Goal: Task Accomplishment & Management: Complete application form

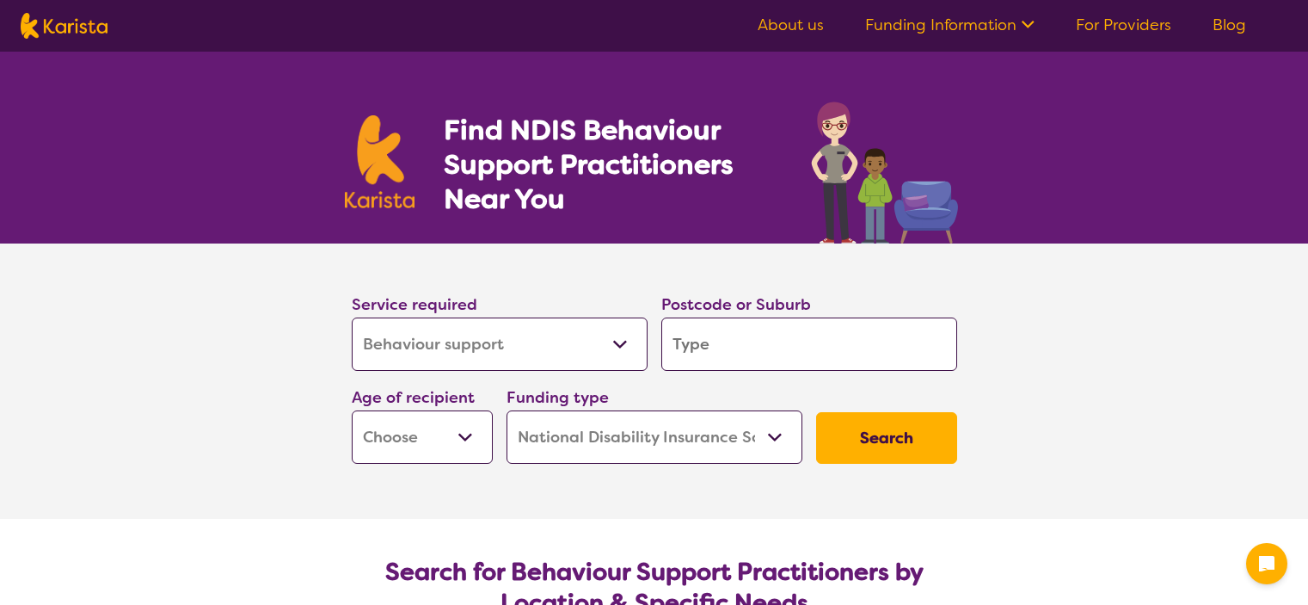
select select "Behaviour support"
select select "NDIS"
select select "Behaviour support"
select select "NDIS"
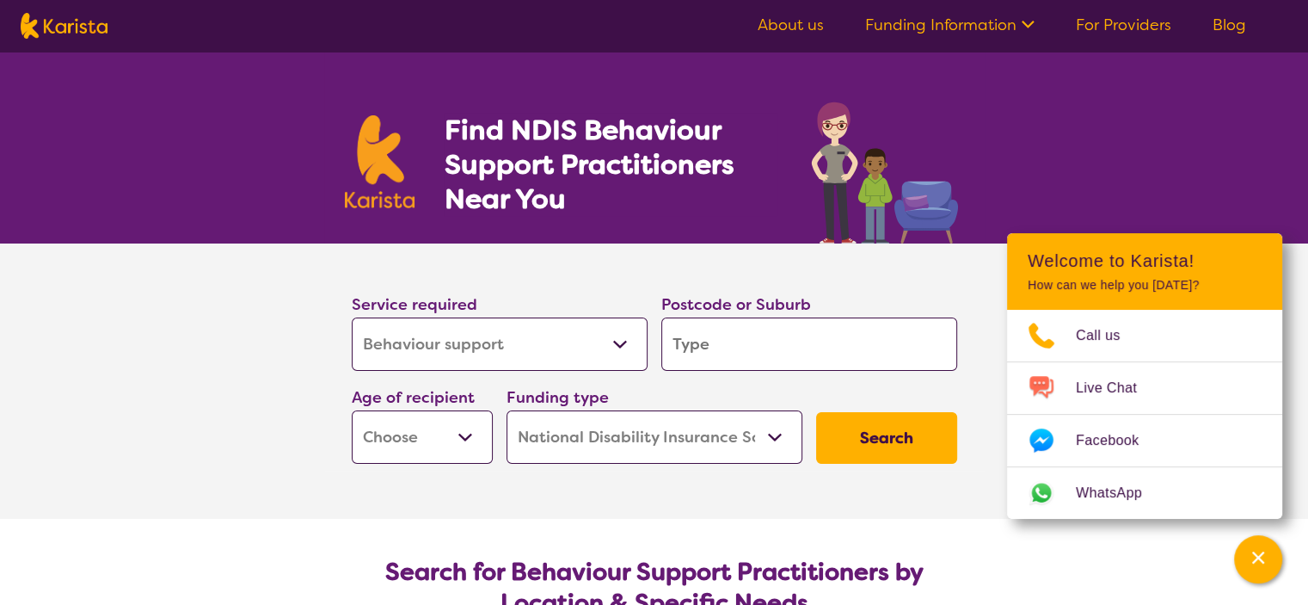
click at [709, 347] on input "search" at bounding box center [809, 343] width 296 height 53
type input "3"
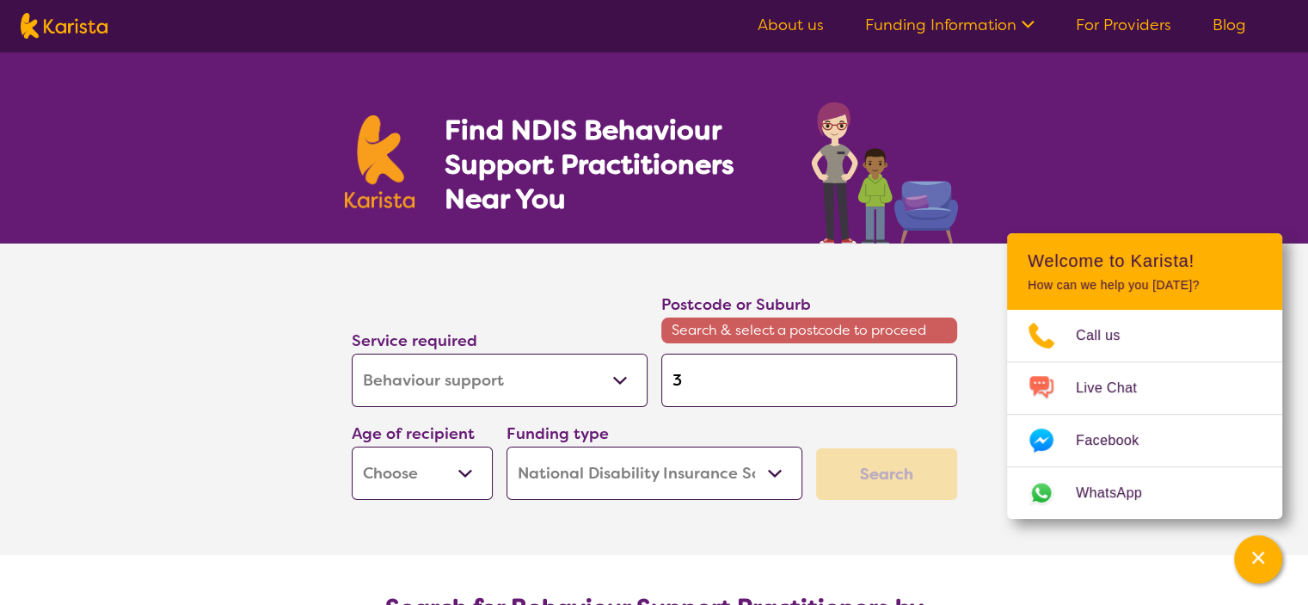
type input "38"
type input "384"
type input "3844"
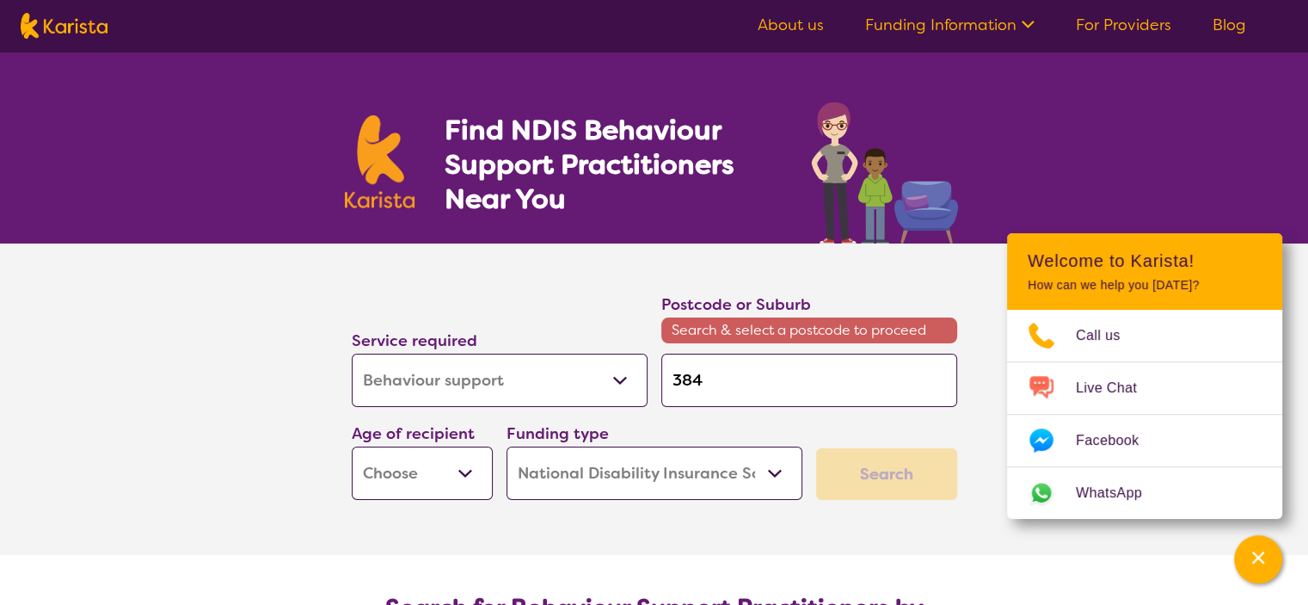
type input "3844"
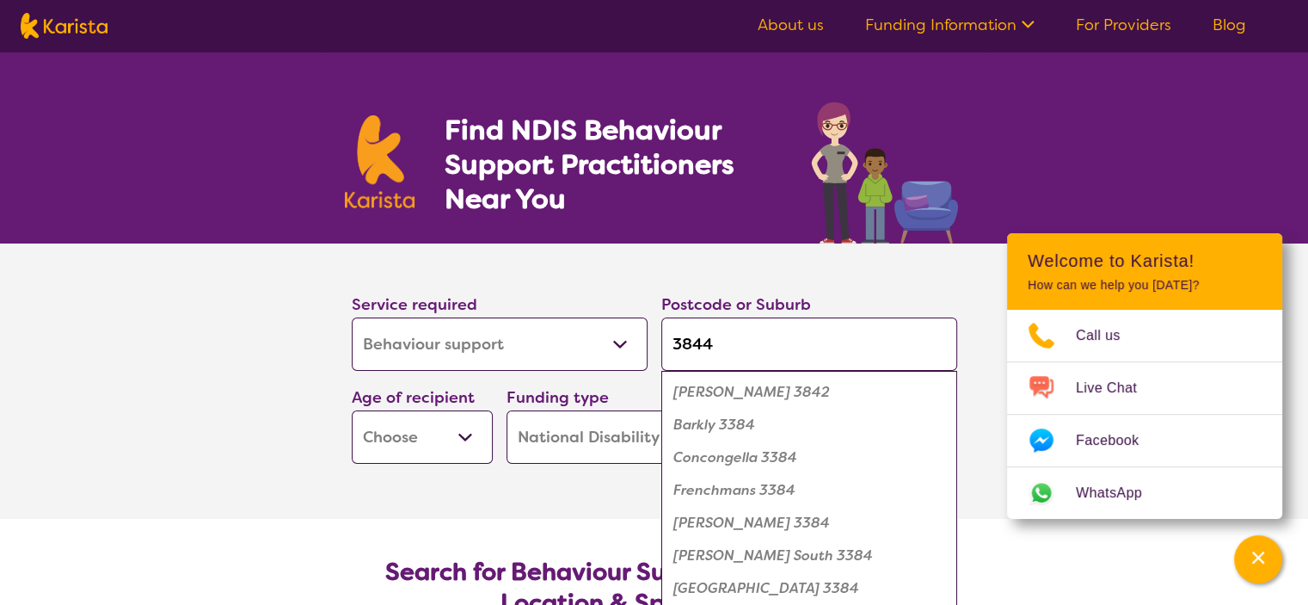
click at [816, 412] on button "Search" at bounding box center [886, 438] width 141 height 52
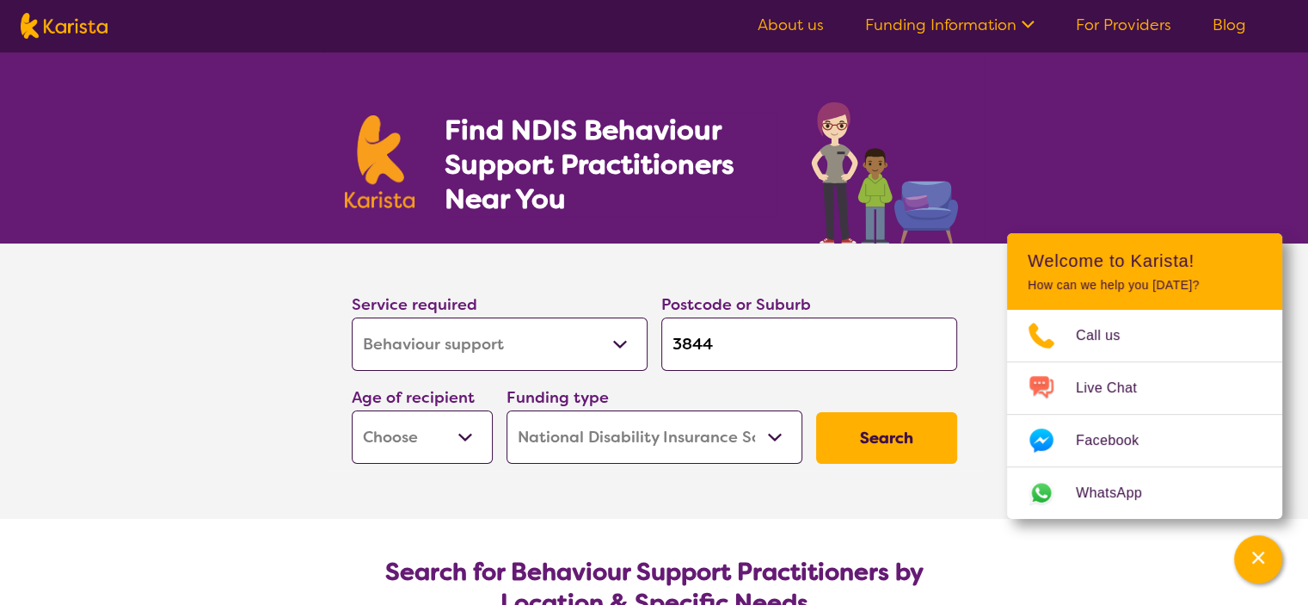
click at [709, 347] on input "3844" at bounding box center [809, 343] width 296 height 53
type input "384"
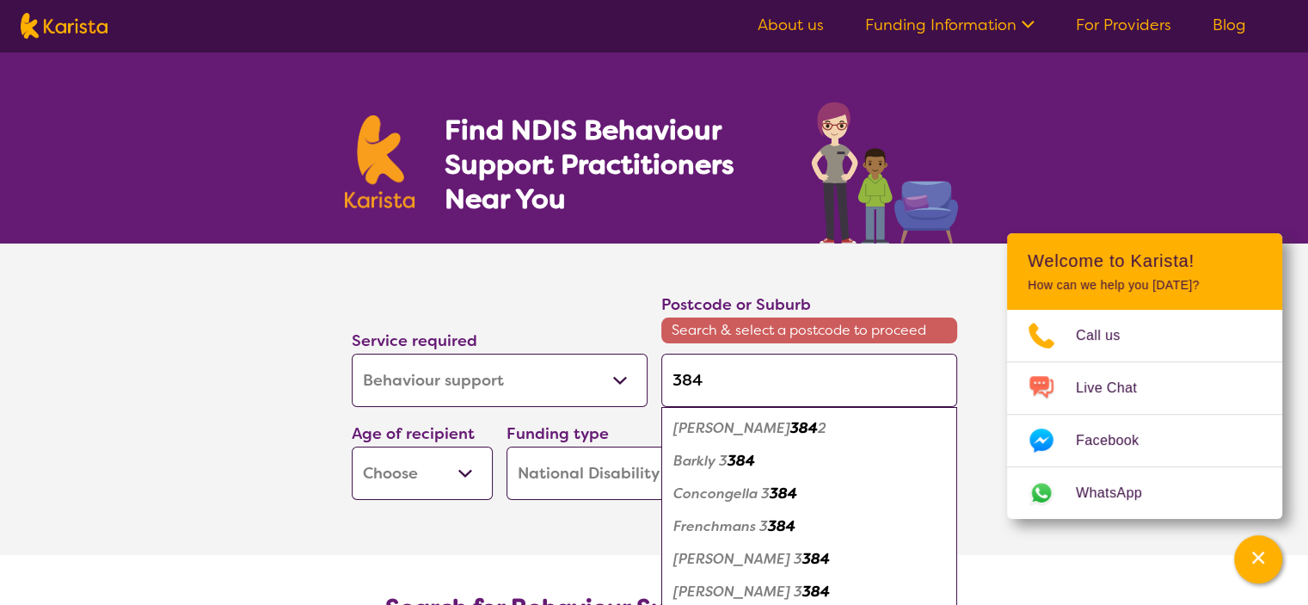
type input "3844"
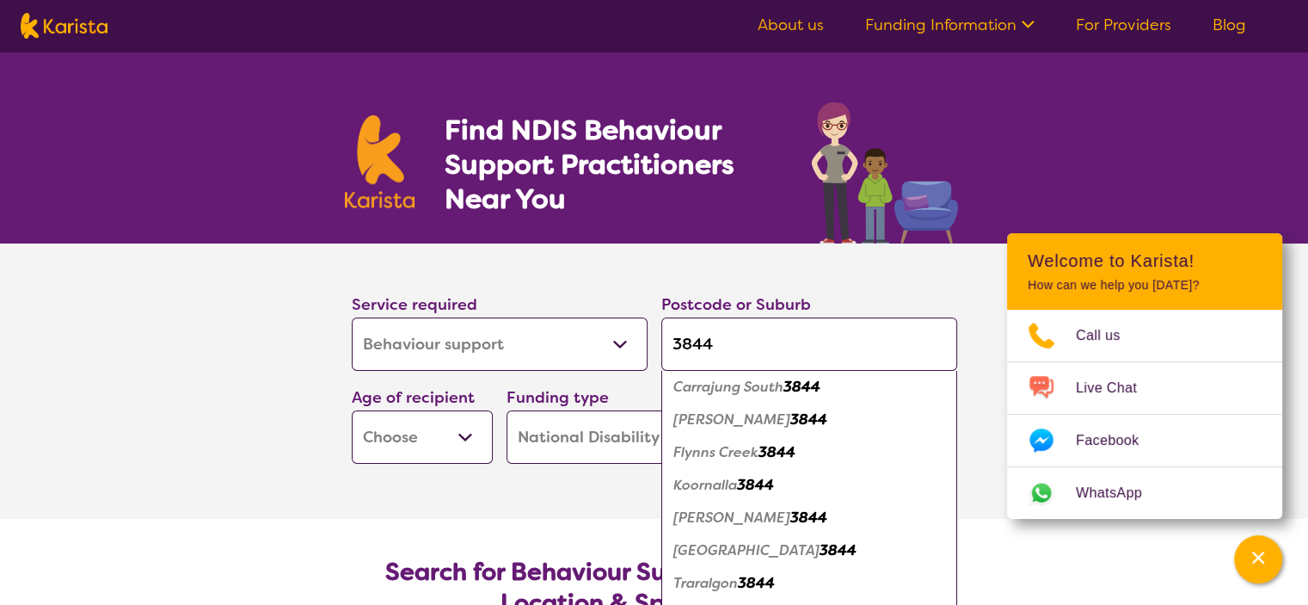
scroll to position [222, 0]
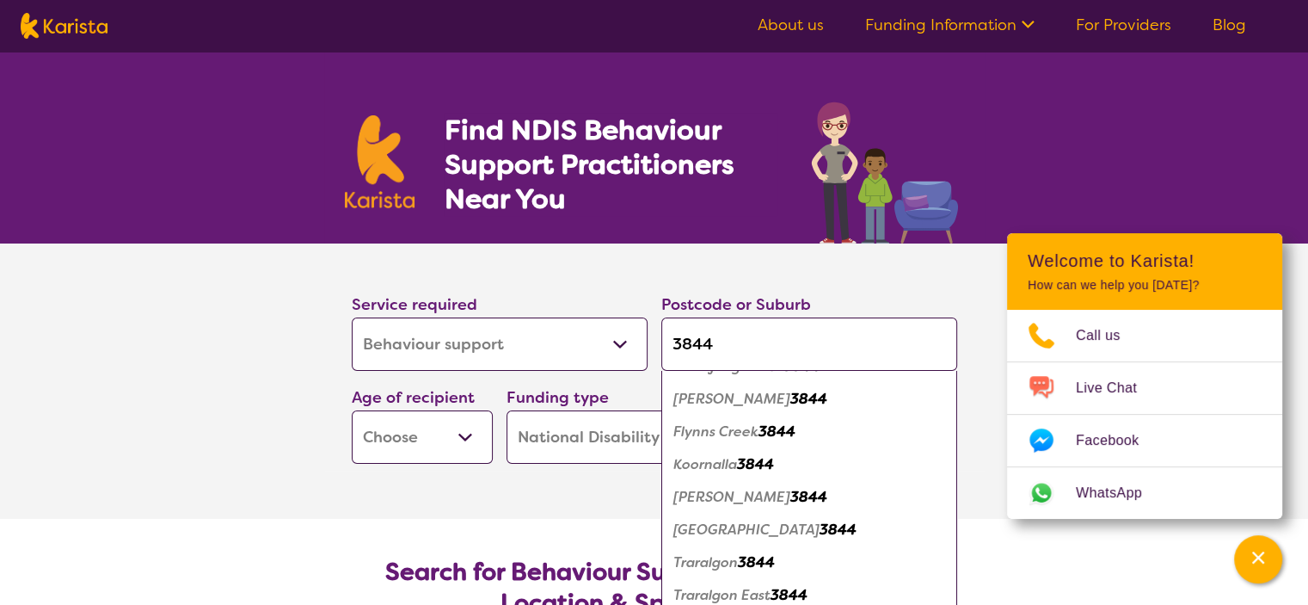
click at [771, 562] on em "3844" at bounding box center [756, 562] width 37 height 18
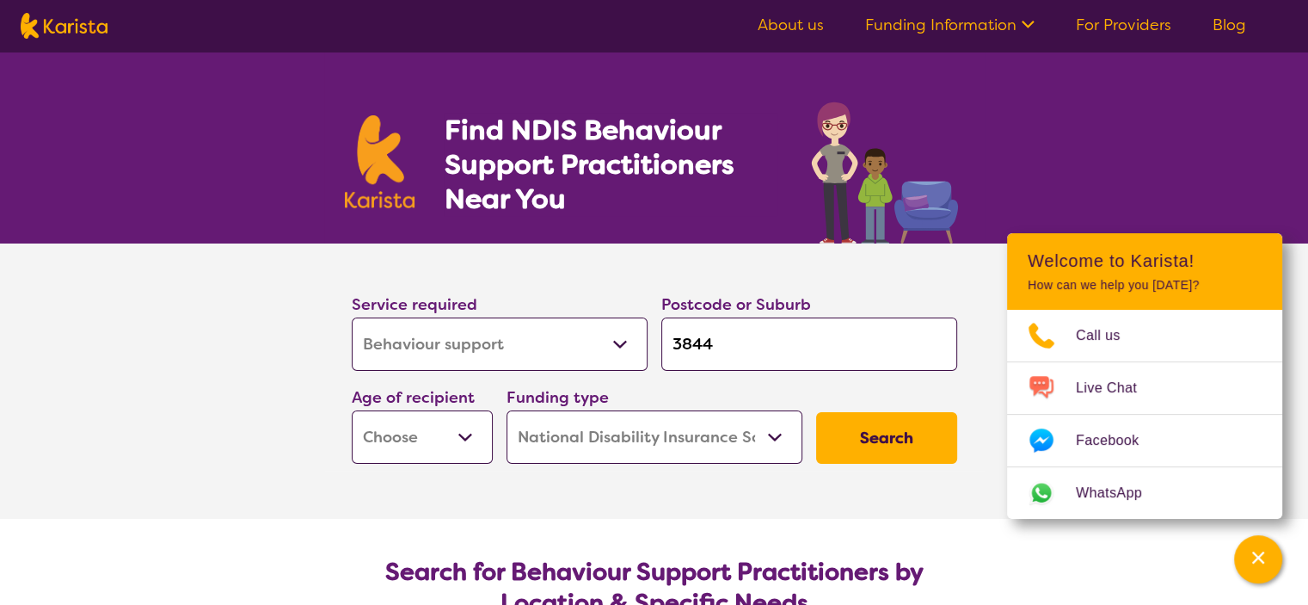
click at [470, 432] on select "Early Childhood - 0 to 9 Child - 10 to 11 Adolescent - 12 to 17 Adult - 18 to 6…" at bounding box center [422, 436] width 141 height 53
select select "AS"
click at [352, 410] on select "Early Childhood - 0 to 9 Child - 10 to 11 Adolescent - 12 to 17 Adult - 18 to 6…" at bounding box center [422, 436] width 141 height 53
select select "AS"
click at [907, 434] on button "Search" at bounding box center [886, 438] width 141 height 52
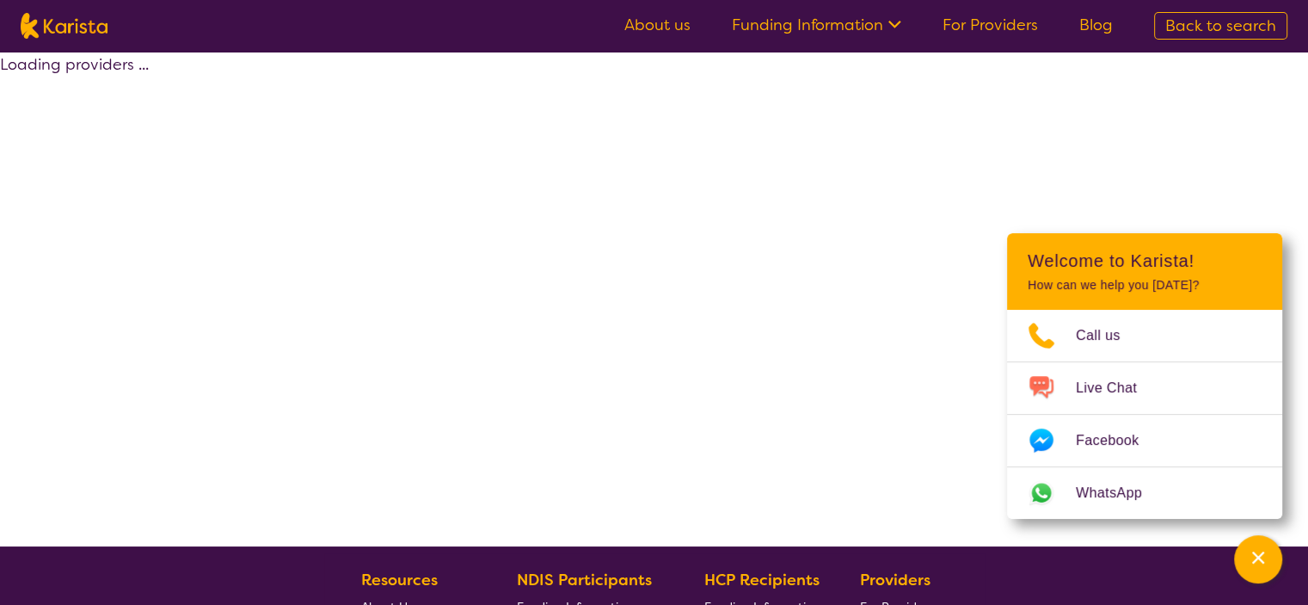
select select "by_score"
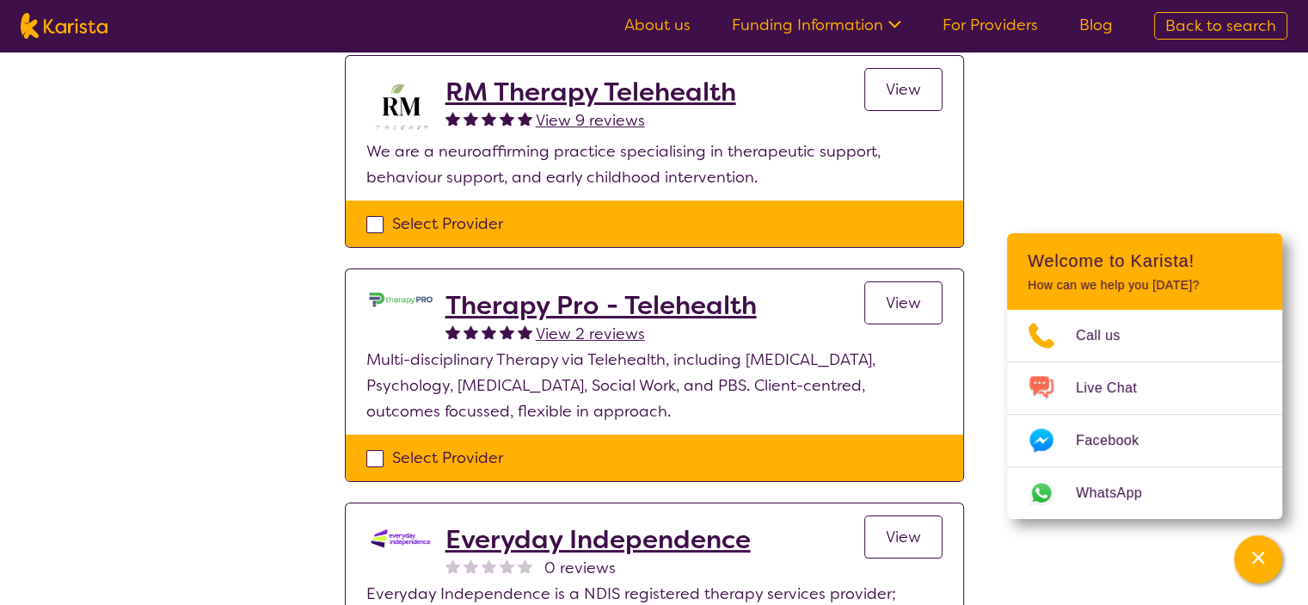
scroll to position [149, 0]
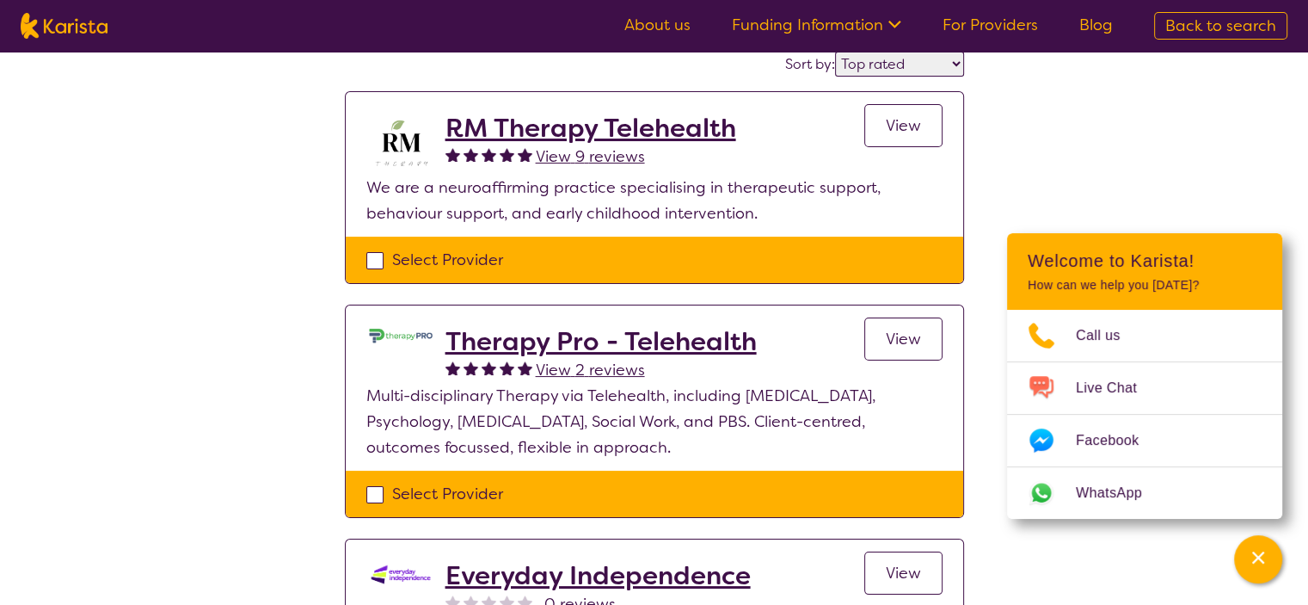
click at [887, 112] on link "View" at bounding box center [903, 125] width 78 height 43
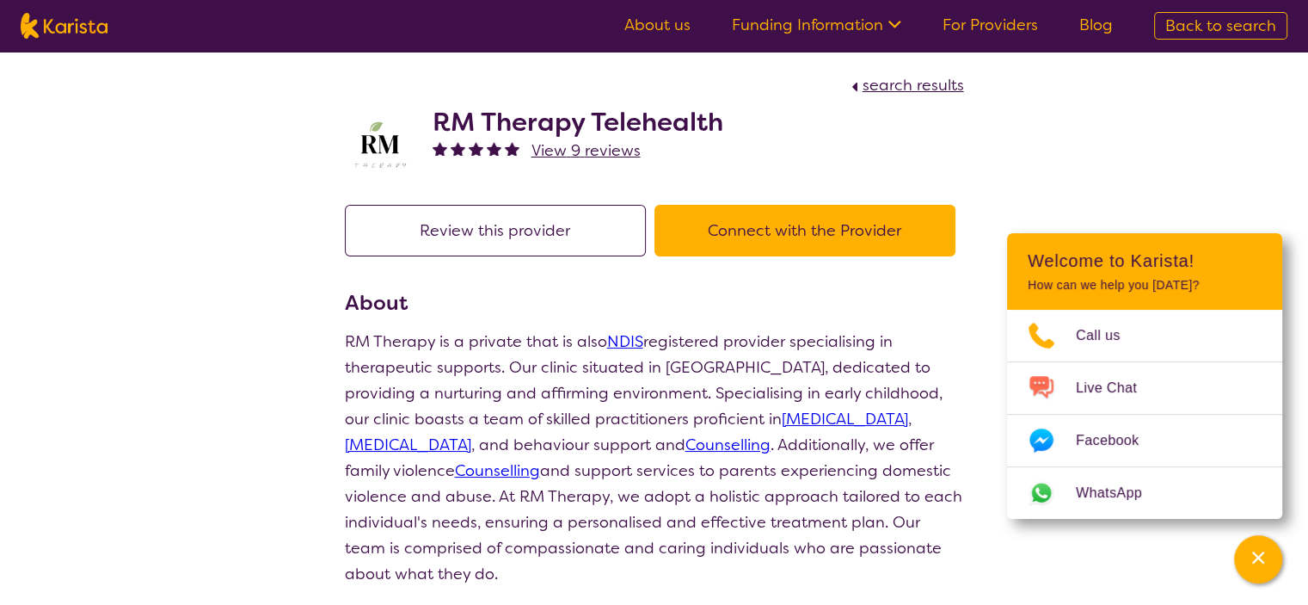
click at [746, 228] on button "Connect with the Provider" at bounding box center [804, 231] width 301 height 52
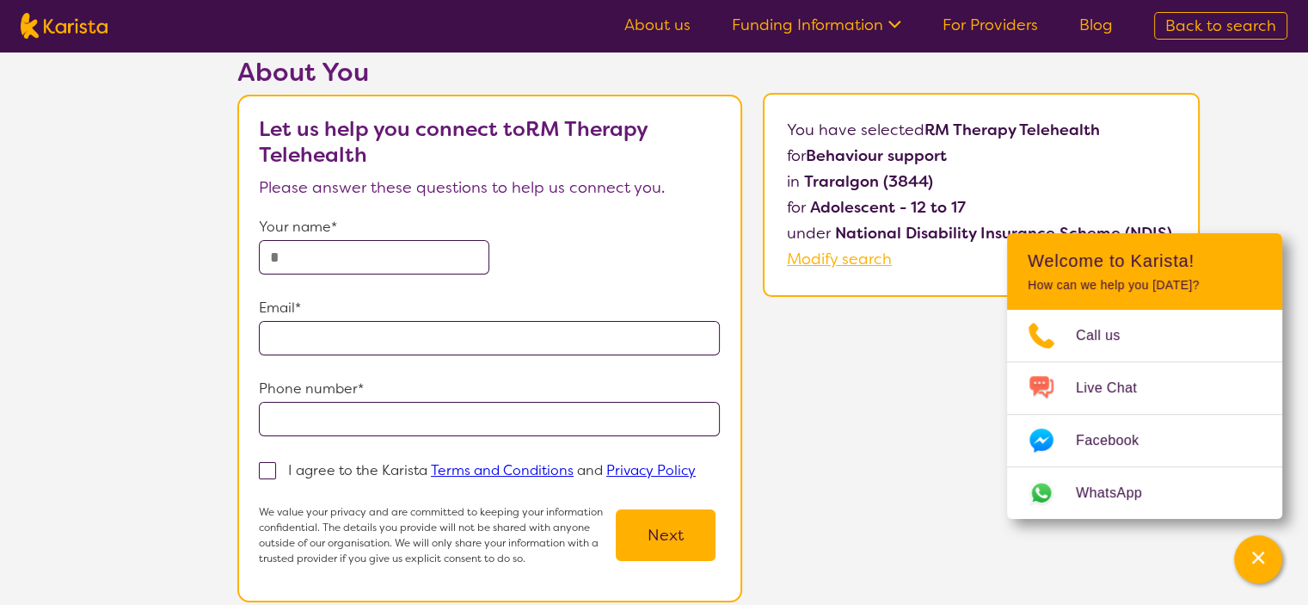
scroll to position [76, 0]
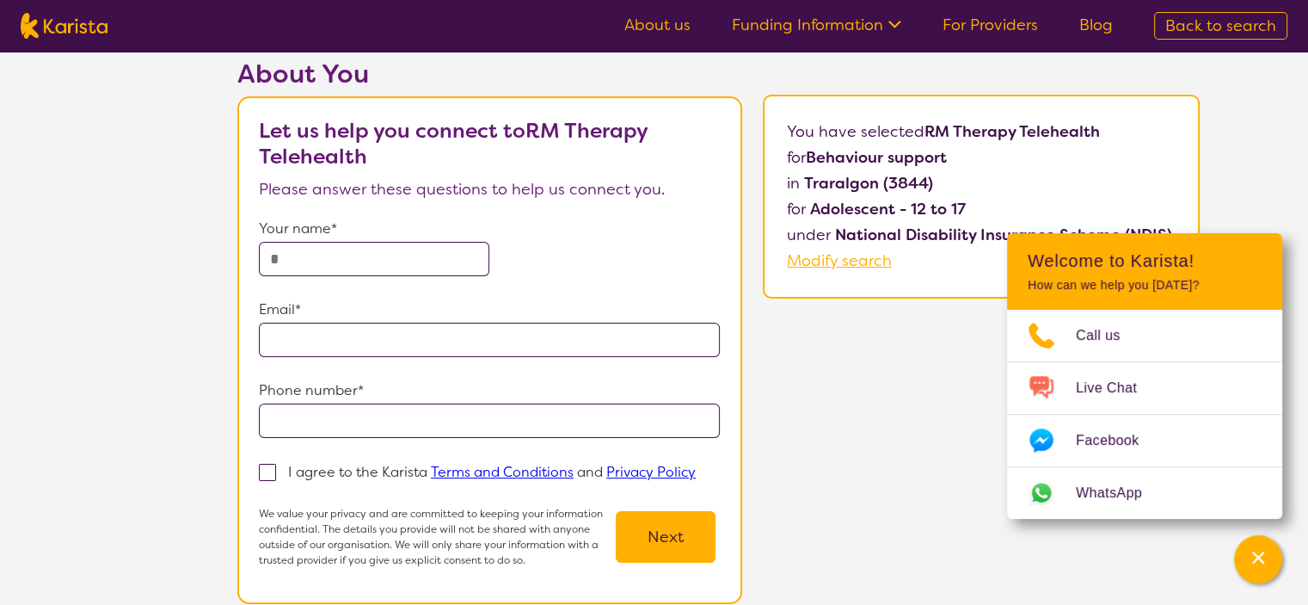
click at [432, 249] on input "text" at bounding box center [374, 259] width 230 height 34
type input "**********"
click at [396, 345] on input "email" at bounding box center [489, 340] width 461 height 34
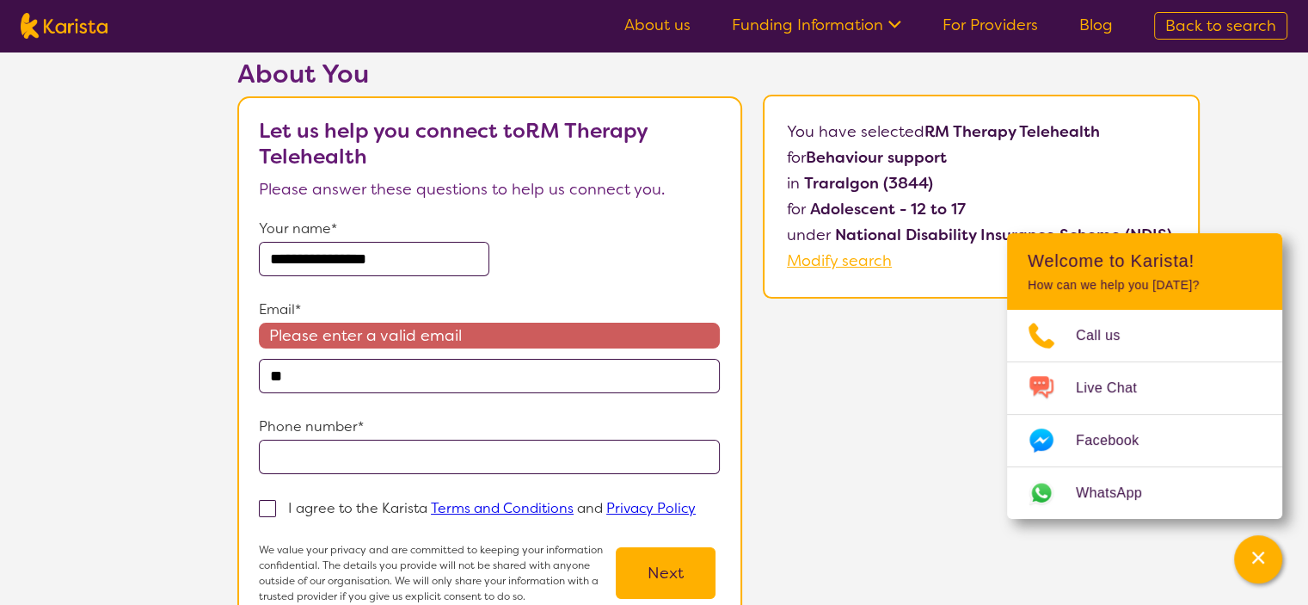
type input "**********"
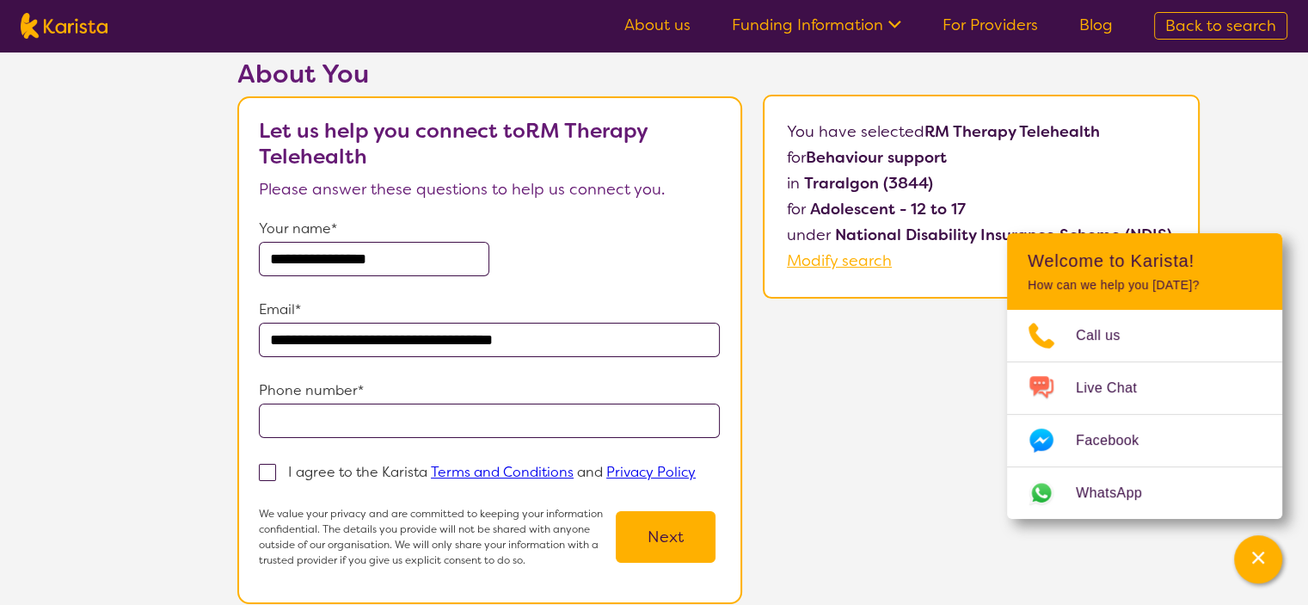
click at [404, 426] on input "tel" at bounding box center [489, 420] width 461 height 34
type input "**********"
click at [267, 465] on span at bounding box center [267, 472] width 17 height 17
click at [696, 465] on input "I agree to the Karista Terms and Conditions and Privacy Policy" at bounding box center [701, 470] width 11 height 11
checkbox input "true"
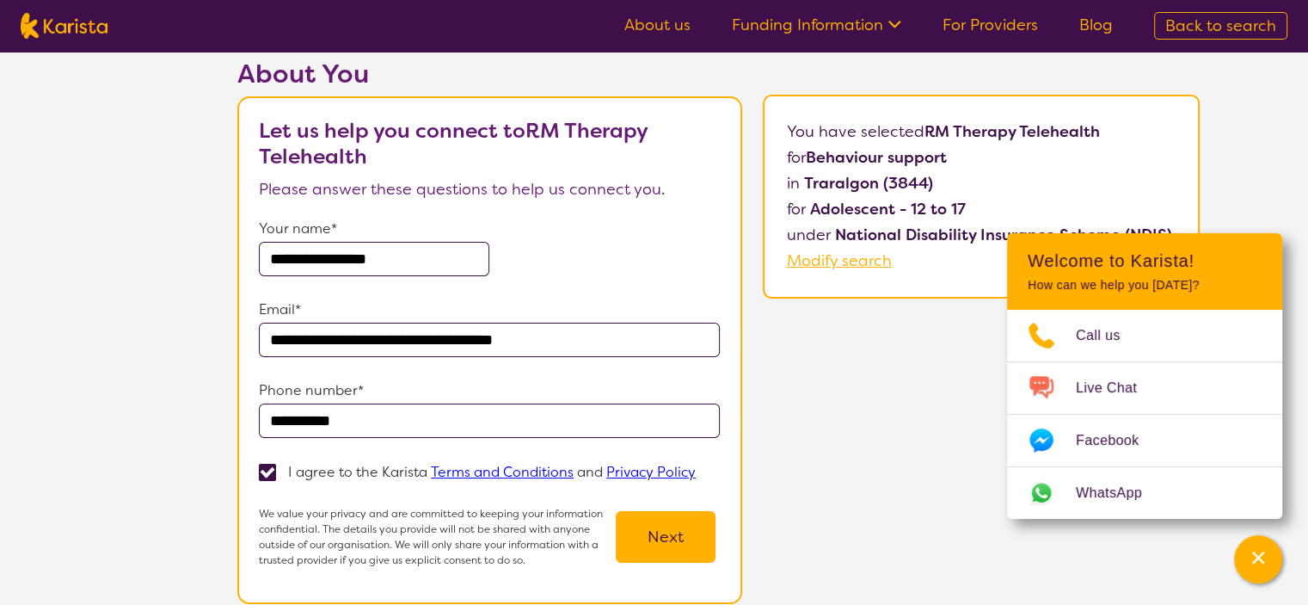
click at [664, 523] on button "Next" at bounding box center [666, 537] width 100 height 52
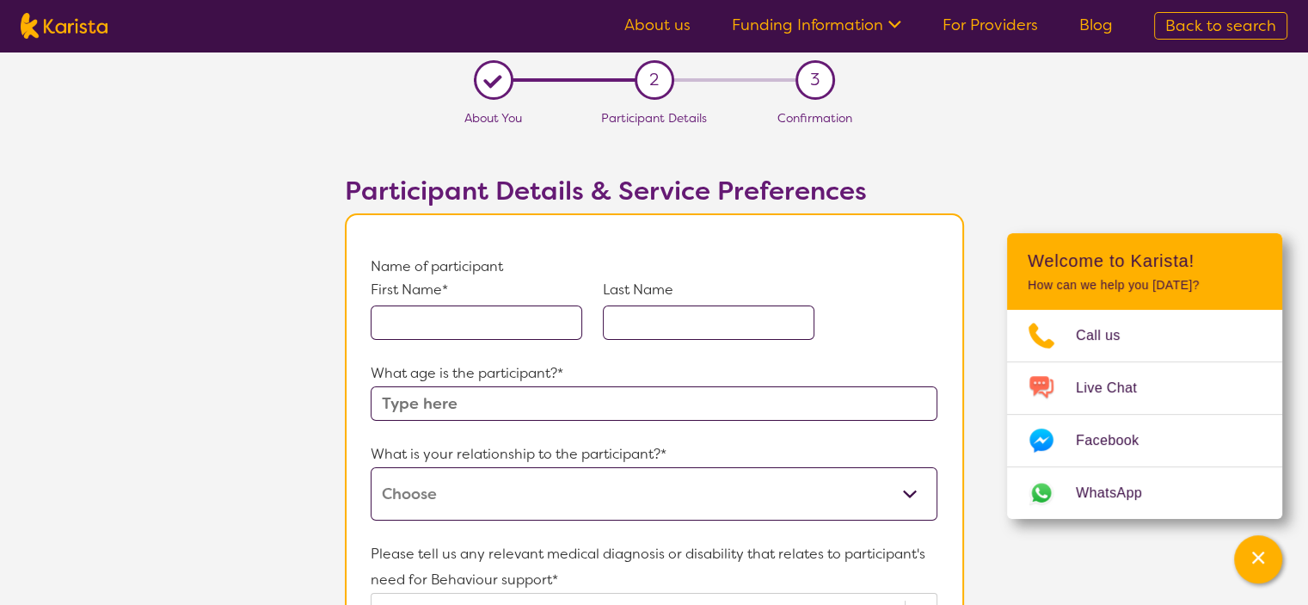
scroll to position [173, 0]
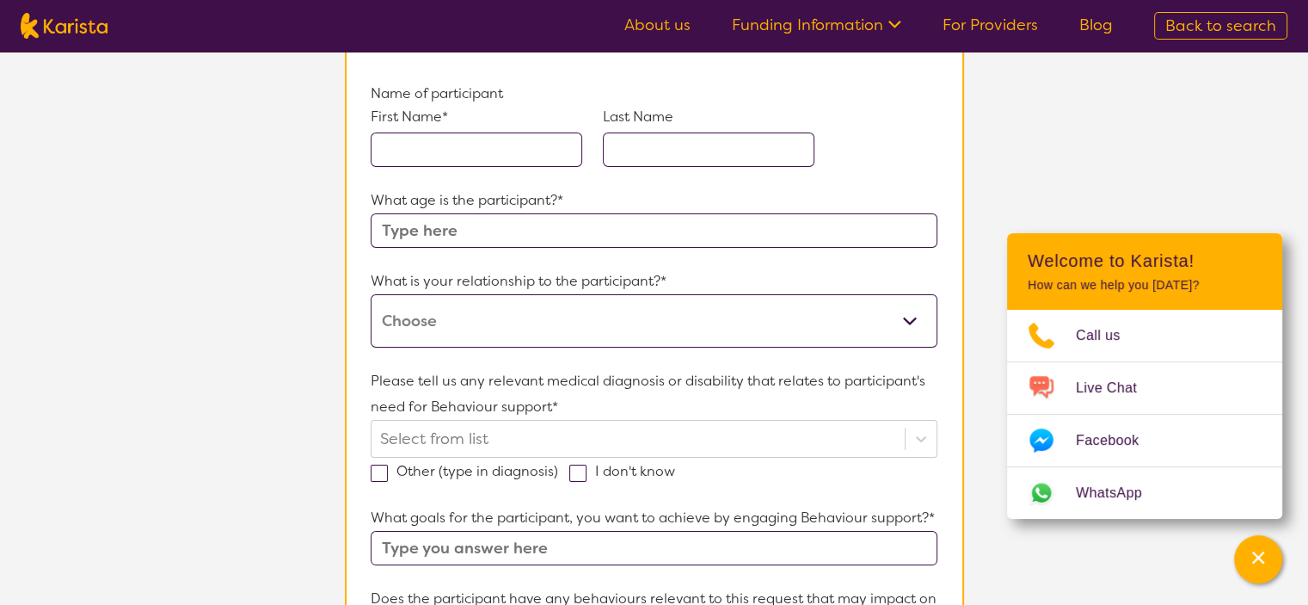
click at [667, 322] on select "This request is for myself I am their parent I am their child I am their spouse…" at bounding box center [654, 320] width 566 height 53
select select "I am their Support Coordinator"
click at [371, 294] on select "This request is for myself I am their parent I am their child I am their spouse…" at bounding box center [654, 320] width 566 height 53
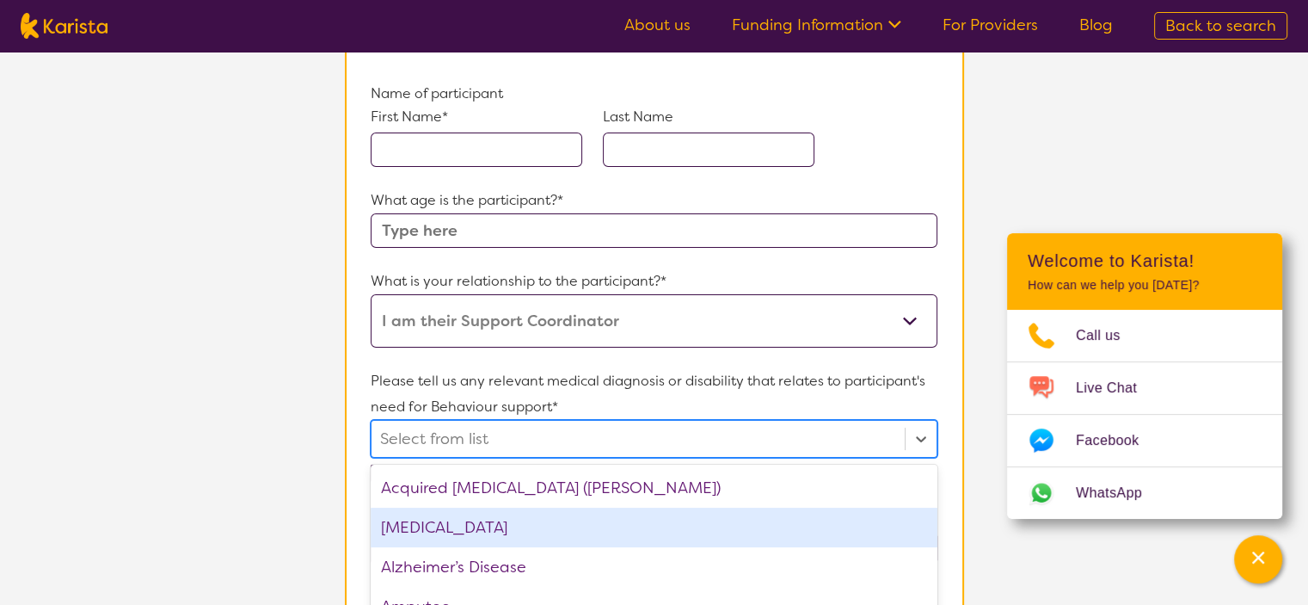
scroll to position [296, 0]
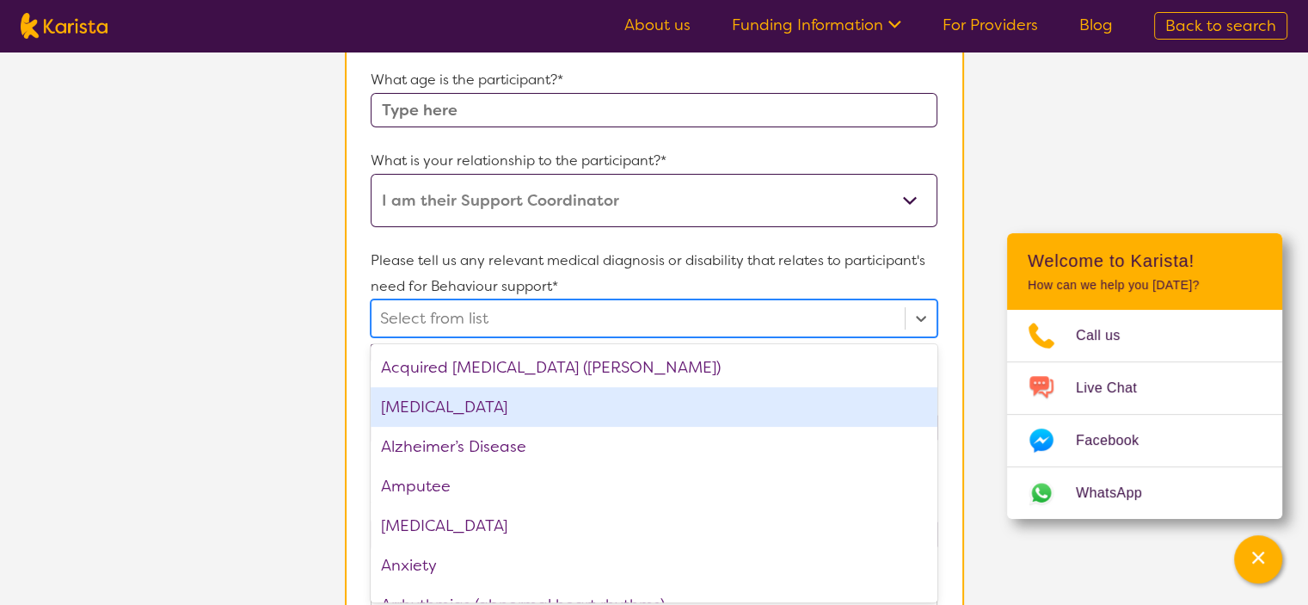
click at [648, 337] on div "option [MEDICAL_DATA] focused, 2 of 75. 75 results available. Use Up and Down t…" at bounding box center [654, 318] width 566 height 38
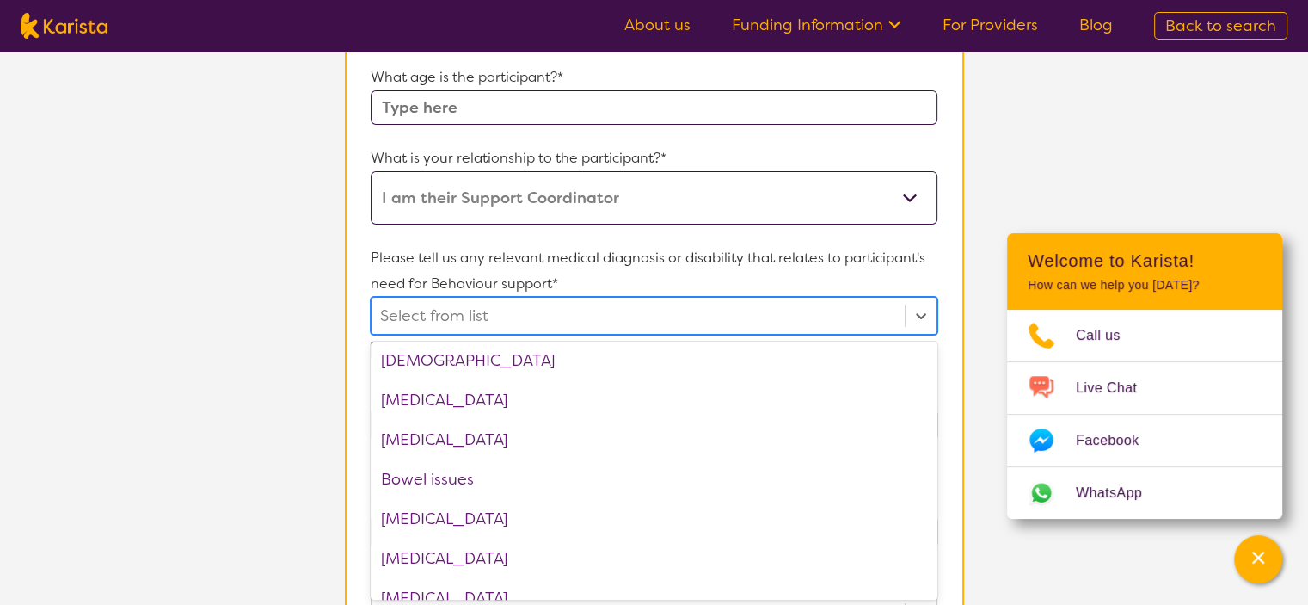
scroll to position [361, 0]
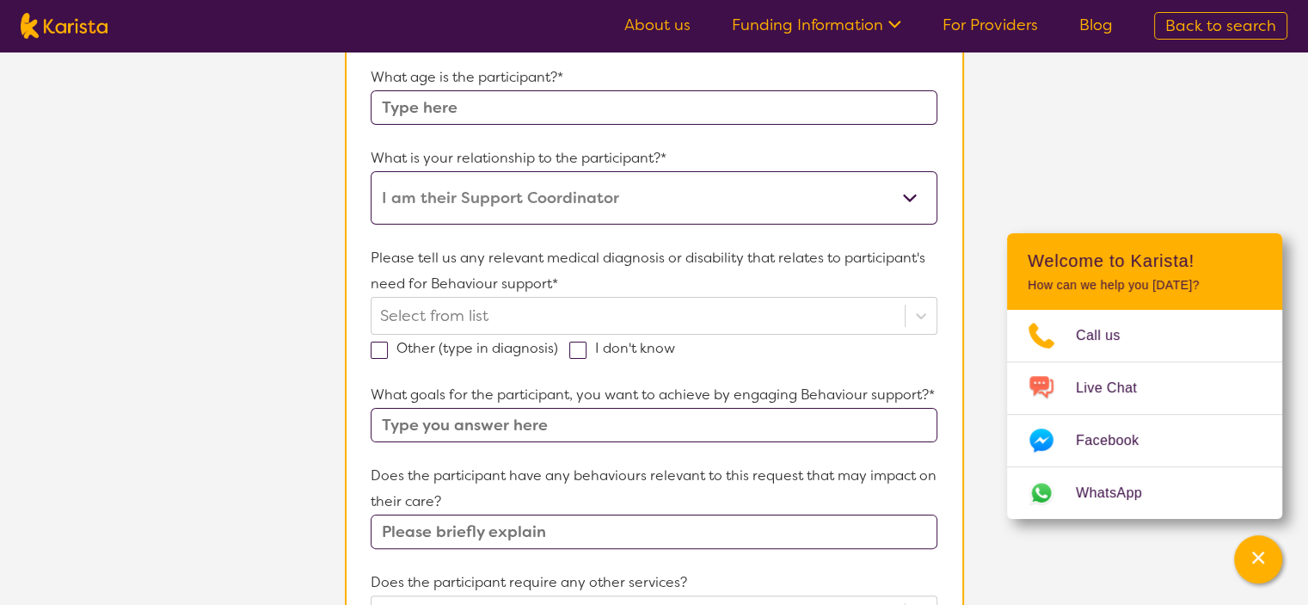
click at [350, 335] on section "Name of participant First Name* Last Name What age is the participant?* What is…" at bounding box center [654, 563] width 619 height 1293
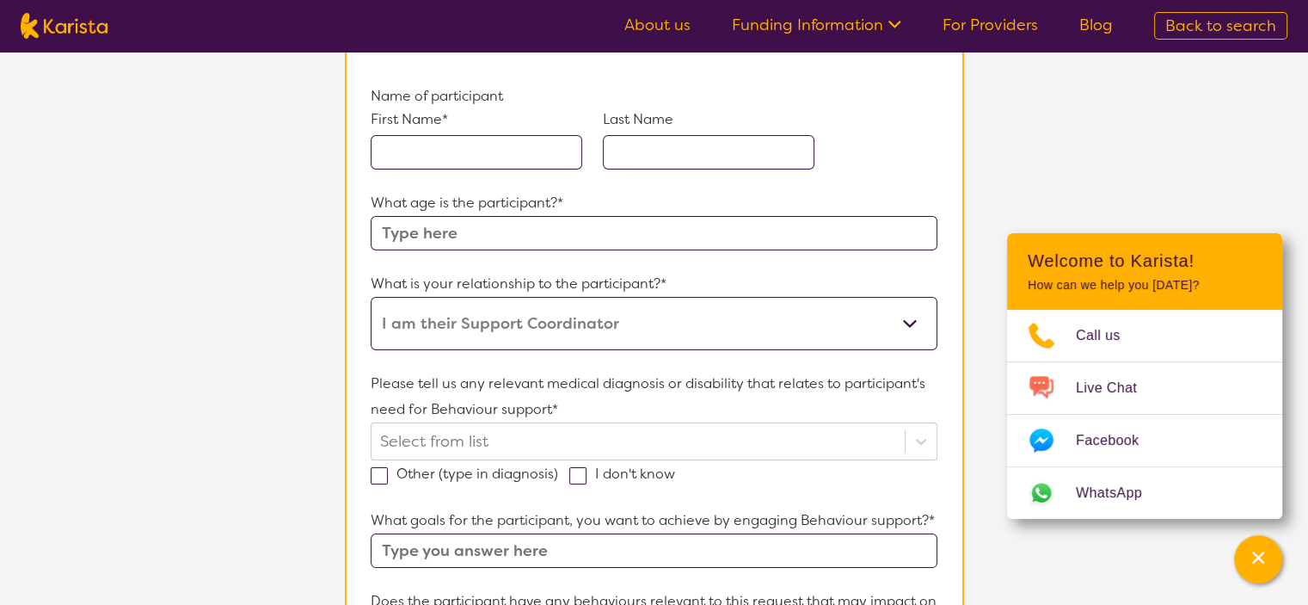
scroll to position [108, 0]
